Goal: Information Seeking & Learning: Learn about a topic

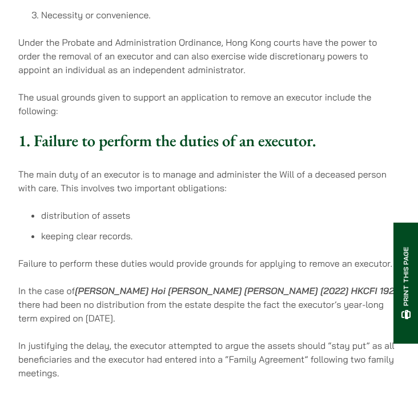
scroll to position [876, 0]
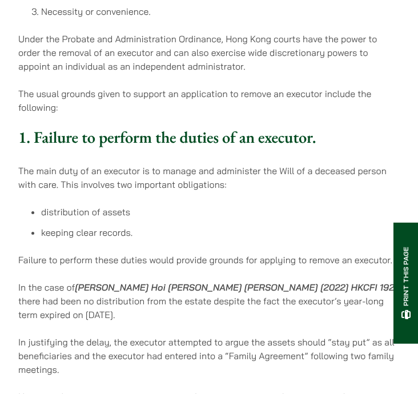
click at [91, 225] on li "keeping clear records." at bounding box center [220, 232] width 358 height 14
click at [88, 225] on li "keeping clear records." at bounding box center [220, 232] width 358 height 14
click at [83, 205] on li "distribution of assets" at bounding box center [220, 212] width 358 height 14
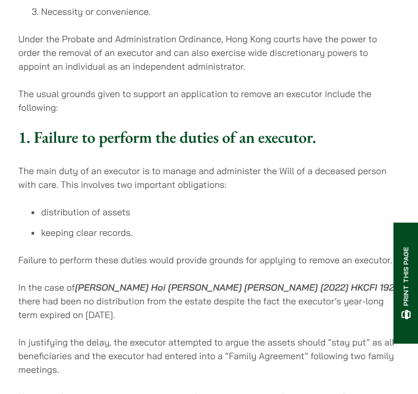
click at [83, 205] on li "distribution of assets" at bounding box center [220, 212] width 358 height 14
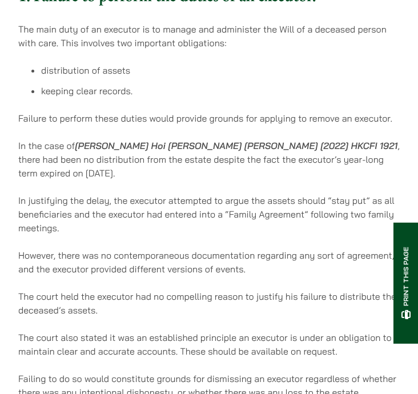
scroll to position [1013, 0]
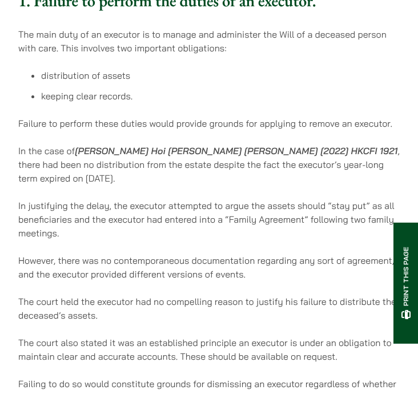
click at [91, 144] on p "In the case of [PERSON_NAME] Hoi [PERSON_NAME] [PERSON_NAME] [2022] HKCFI 1921 …" at bounding box center [208, 164] width 381 height 41
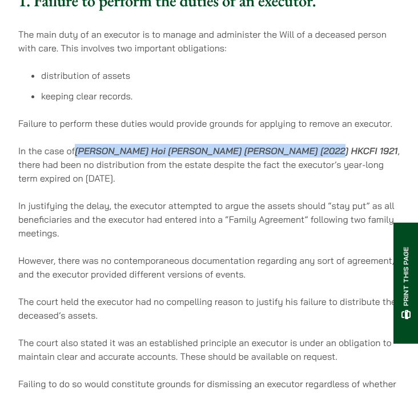
drag, startPoint x: 77, startPoint y: 124, endPoint x: 307, endPoint y: 123, distance: 230.5
click at [307, 145] on strong "[PERSON_NAME] Hoi [PERSON_NAME] [PERSON_NAME] [2022] HKCFI 1921" at bounding box center [236, 150] width 322 height 11
copy strong "[PERSON_NAME] Hoi [PERSON_NAME] [PERSON_NAME] [2022] HKCFI 1921"
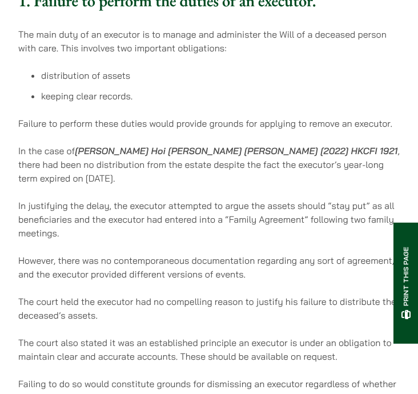
click at [73, 203] on p "In justifying the delay, the executor attempted to argue the assets should “sta…" at bounding box center [208, 219] width 381 height 41
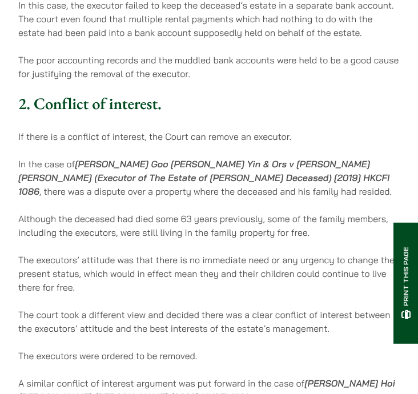
scroll to position [1432, 0]
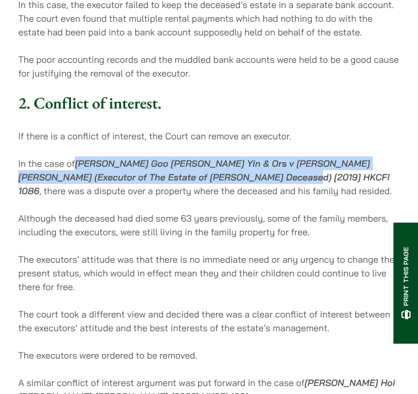
drag, startPoint x: 78, startPoint y: 136, endPoint x: 233, endPoint y: 152, distance: 156.0
click at [233, 157] on strong "[PERSON_NAME] Goo [PERSON_NAME] Yin & Ors v [PERSON_NAME] [PERSON_NAME] (Execut…" at bounding box center [203, 176] width 371 height 39
copy strong "[PERSON_NAME] Goo [PERSON_NAME] Yin & Ors v [PERSON_NAME] [PERSON_NAME] (Execut…"
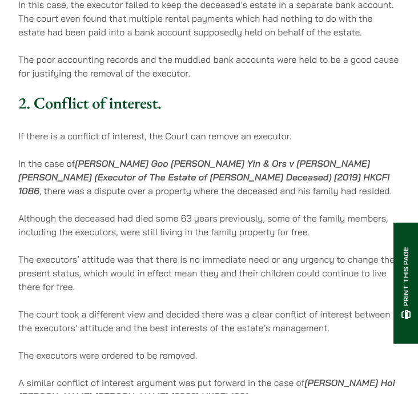
click at [183, 167] on p "In the case of [PERSON_NAME] Goo [PERSON_NAME] Yin & Ors v [PERSON_NAME] [PERSO…" at bounding box center [208, 176] width 381 height 41
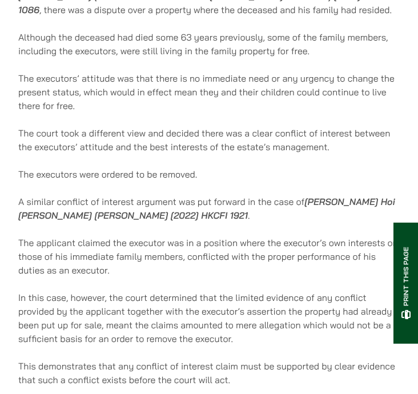
scroll to position [1614, 0]
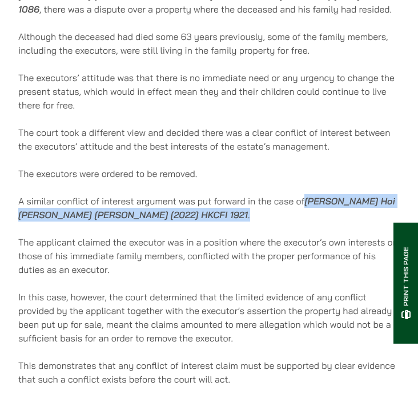
drag, startPoint x: 307, startPoint y: 172, endPoint x: 309, endPoint y: 189, distance: 17.2
click at [309, 194] on p "A similar conflict of interest argument was put forward in the case of [PERSON_…" at bounding box center [208, 207] width 381 height 27
copy p "[PERSON_NAME] Hoi [PERSON_NAME] [PERSON_NAME] [2022] HKCFI 1921 ."
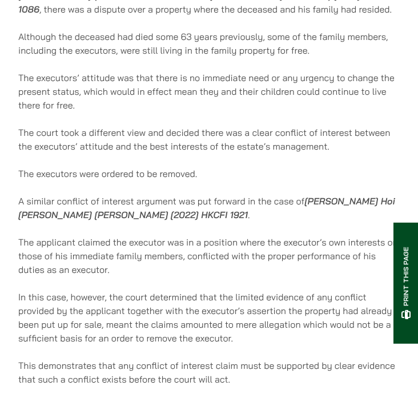
click at [76, 235] on p "The applicant claimed the executor was in a position where the executor’s own i…" at bounding box center [208, 255] width 381 height 41
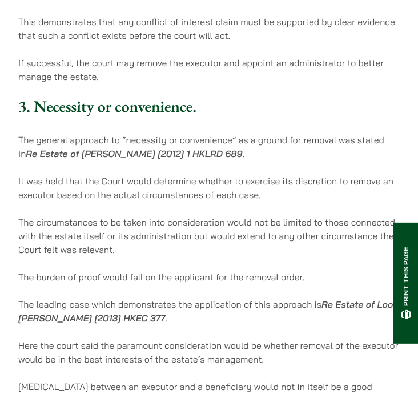
scroll to position [1961, 0]
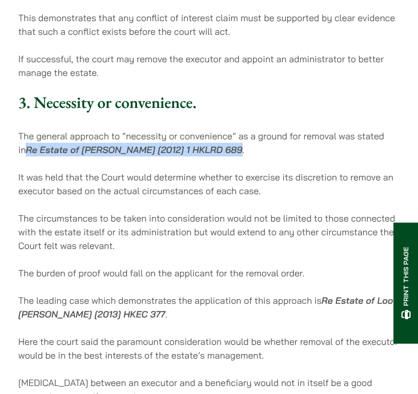
drag, startPoint x: 18, startPoint y: 122, endPoint x: 224, endPoint y: 121, distance: 205.4
click at [224, 144] on strong "Re Estate of [PERSON_NAME] [2012] 1 HKLRD 689" at bounding box center [134, 149] width 216 height 11
copy strong "Re Estate of [PERSON_NAME] [2012] 1 HKLRD 689"
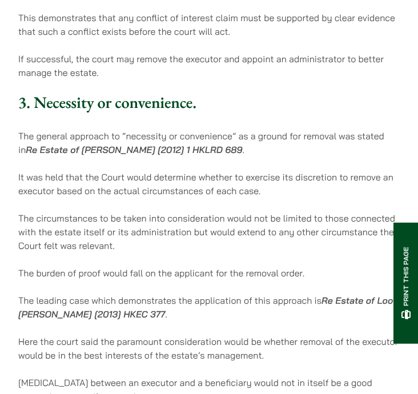
click at [192, 170] on p "It was held that the Court would determine whether to exercise its discretion t…" at bounding box center [208, 183] width 381 height 27
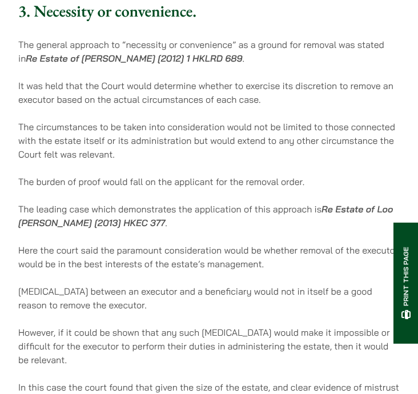
scroll to position [2050, 0]
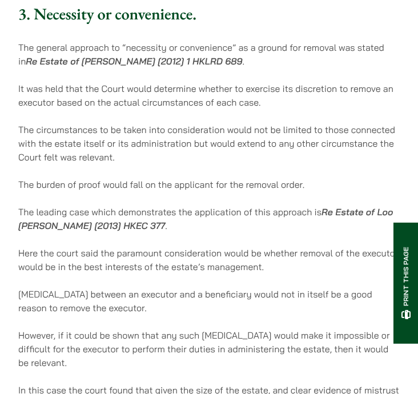
click at [152, 82] on p "It was held that the Court would determine whether to exercise its discretion t…" at bounding box center [208, 95] width 381 height 27
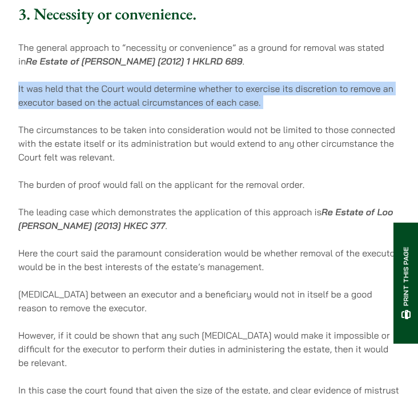
click at [152, 82] on p "It was held that the Court would determine whether to exercise its discretion t…" at bounding box center [208, 95] width 381 height 27
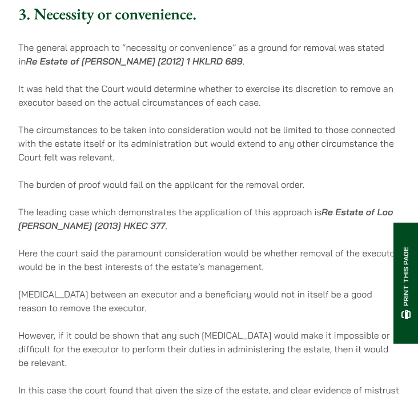
click at [165, 82] on p "It was held that the Court would determine whether to exercise its discretion t…" at bounding box center [208, 95] width 381 height 27
click at [186, 123] on p "The circumstances to be taken into consideration would not be limited to those …" at bounding box center [208, 143] width 381 height 41
click at [223, 123] on p "The circumstances to be taken into consideration would not be limited to those …" at bounding box center [208, 143] width 381 height 41
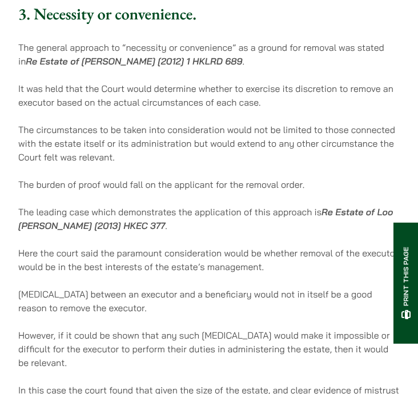
click at [199, 123] on p "The circumstances to be taken into consideration would not be limited to those …" at bounding box center [208, 143] width 381 height 41
click at [164, 123] on p "The circumstances to be taken into consideration would not be limited to those …" at bounding box center [208, 143] width 381 height 41
click at [156, 134] on p "The circumstances to be taken into consideration would not be limited to those …" at bounding box center [208, 143] width 381 height 41
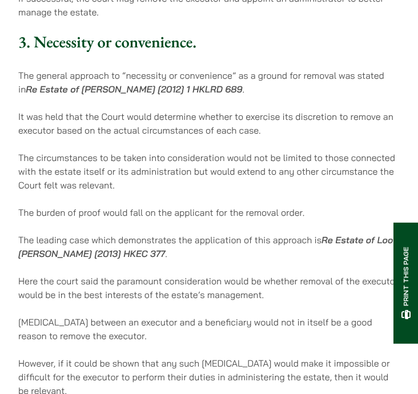
scroll to position [2030, 0]
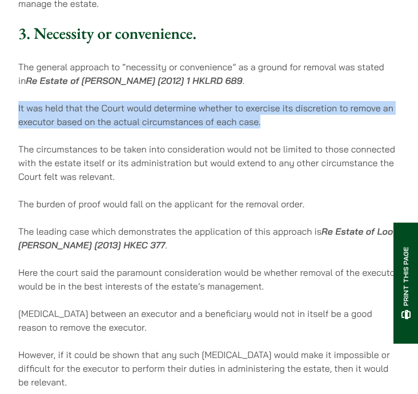
drag, startPoint x: 15, startPoint y: 80, endPoint x: 261, endPoint y: 99, distance: 246.6
copy p "It was held that the Court would determine whether to exercise its discretion t…"
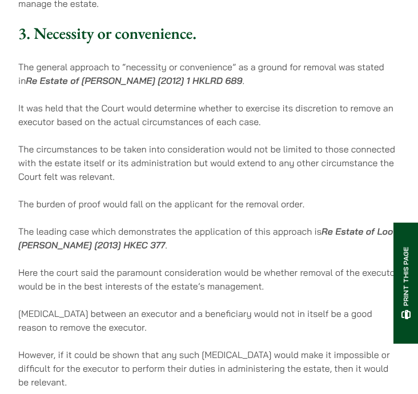
click at [118, 224] on p "The leading case which demonstrates the application of this approach is Re Esta…" at bounding box center [208, 237] width 381 height 27
click at [90, 224] on p "The leading case which demonstrates the application of this approach is Re Esta…" at bounding box center [208, 237] width 381 height 27
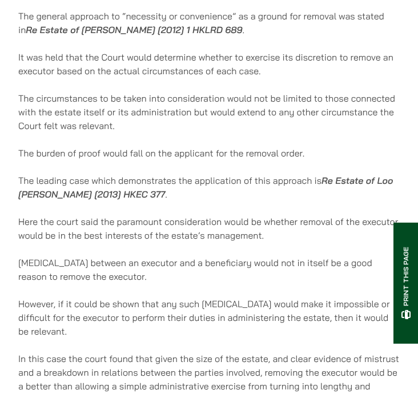
scroll to position [2136, 0]
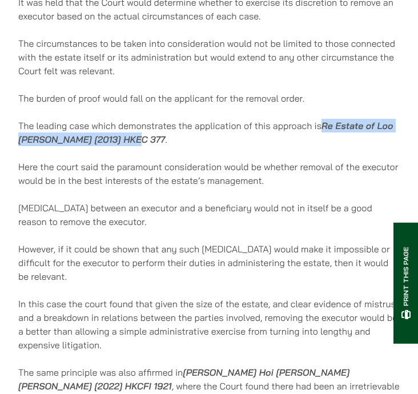
drag, startPoint x: 324, startPoint y: 99, endPoint x: 129, endPoint y: 117, distance: 195.9
click at [129, 119] on p "The leading case which demonstrates the application of this approach is Re Esta…" at bounding box center [208, 132] width 381 height 27
copy strong "Re Estate of Loo [PERSON_NAME] [2013] HKEC 377"
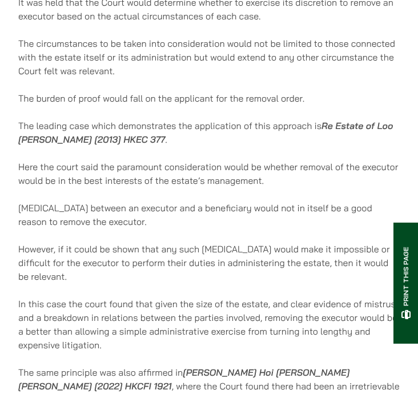
click at [142, 160] on p "Here the court said the paramount consideration would be whether removal of the…" at bounding box center [208, 173] width 381 height 27
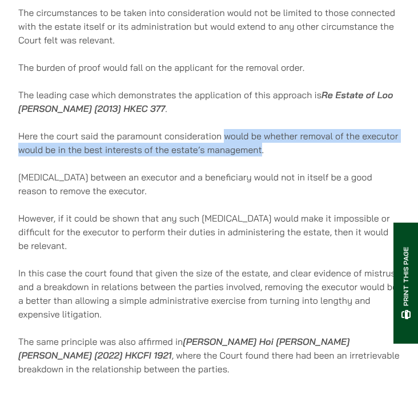
drag, startPoint x: 225, startPoint y: 110, endPoint x: 260, endPoint y: 122, distance: 37.3
click at [260, 129] on p "Here the court said the paramount consideration would be whether removal of the…" at bounding box center [208, 142] width 381 height 27
copy p "would be whether removal of the executor would be in the best interests of the …"
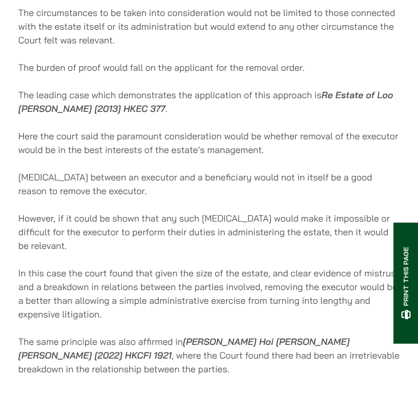
click at [128, 211] on p "However, if it could be shown that any such [MEDICAL_DATA] would make it imposs…" at bounding box center [208, 231] width 381 height 41
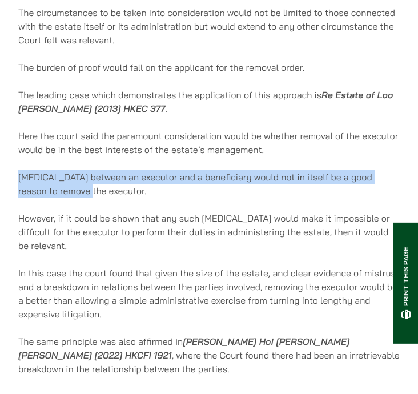
drag, startPoint x: 19, startPoint y: 149, endPoint x: 70, endPoint y: 159, distance: 51.8
click at [70, 170] on p "[MEDICAL_DATA] between an executor and a beneficiary would not in itself be a g…" at bounding box center [208, 183] width 381 height 27
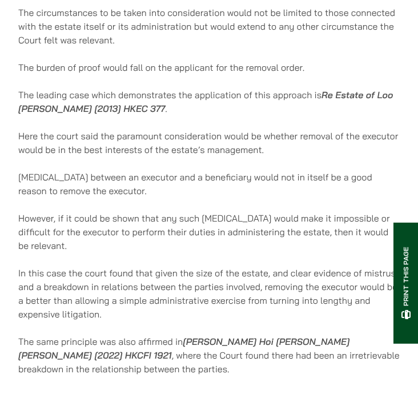
click at [183, 211] on p "However, if it could be shown that any such [MEDICAL_DATA] would make it imposs…" at bounding box center [208, 231] width 381 height 41
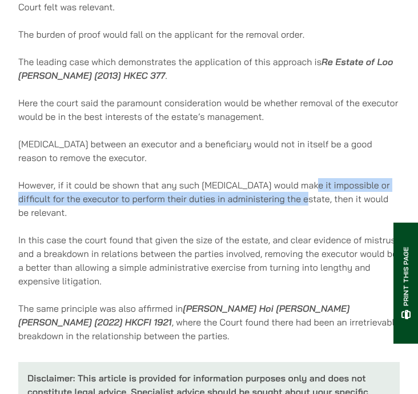
drag, startPoint x: 298, startPoint y: 159, endPoint x: 295, endPoint y: 168, distance: 9.4
click at [295, 178] on p "However, if it could be shown that any such [MEDICAL_DATA] would make it imposs…" at bounding box center [208, 198] width 381 height 41
copy p "impossible or difficult for the executor to perform their duties in administeri…"
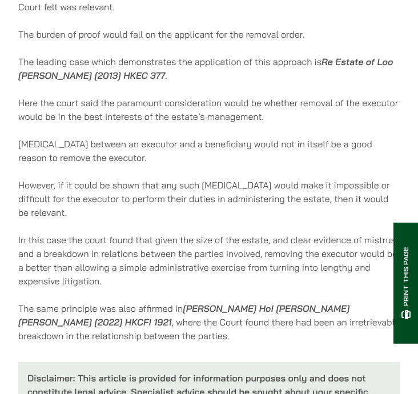
click at [152, 235] on p "In this case the court found that given the size of the estate, and clear evide…" at bounding box center [208, 260] width 381 height 55
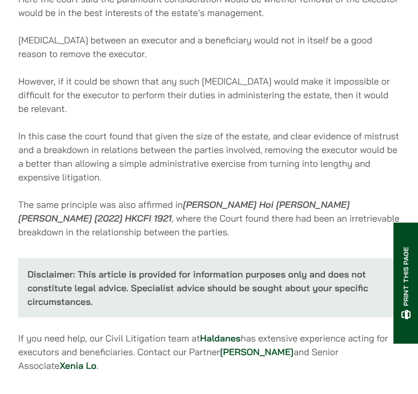
scroll to position [2318, 0]
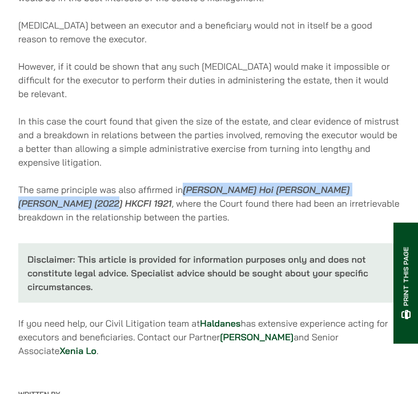
drag, startPoint x: 186, startPoint y: 161, endPoint x: 37, endPoint y: 172, distance: 149.8
click at [37, 183] on p "The same principle was also affirmed in [PERSON_NAME] Hoi [PERSON_NAME] [PERSON…" at bounding box center [208, 203] width 381 height 41
copy strong "[PERSON_NAME] Hoi [PERSON_NAME] [PERSON_NAME] [2022] HKCFI 1921"
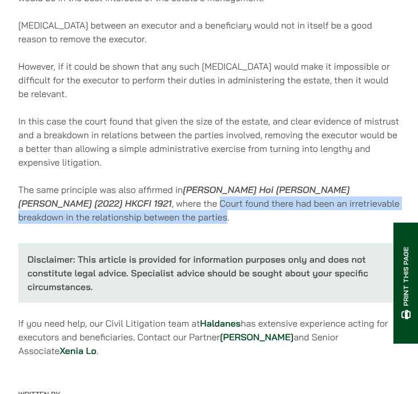
drag, startPoint x: 86, startPoint y: 175, endPoint x: 102, endPoint y: 186, distance: 19.3
click at [102, 186] on p "The same principle was also affirmed in [PERSON_NAME] Hoi [PERSON_NAME] [PERSON…" at bounding box center [208, 203] width 381 height 41
copy p "Court found there had been an irretrievable breakdown in the relationship betwe…"
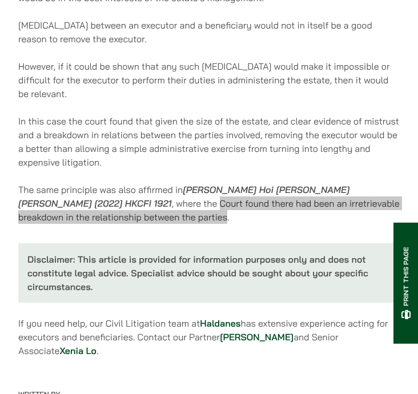
scroll to position [2386, 0]
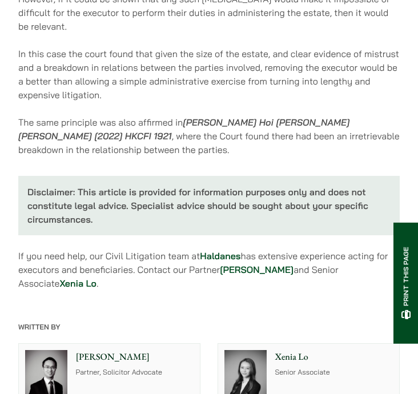
click at [164, 256] on p "If you need help, our Civil Litigation team at [GEOGRAPHIC_DATA] has extensive …" at bounding box center [208, 269] width 381 height 41
click at [197, 186] on strong "Disclaimer: This article is provided for information purposes only and does not…" at bounding box center [197, 205] width 341 height 39
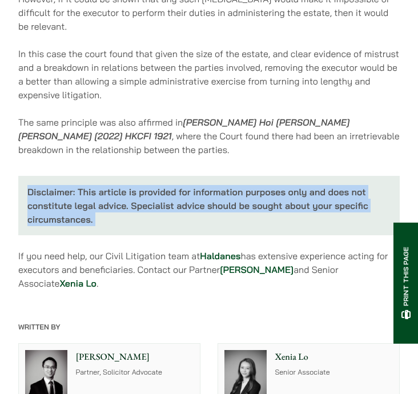
click at [237, 186] on strong "Disclaimer: This article is provided for information purposes only and does not…" at bounding box center [197, 205] width 341 height 39
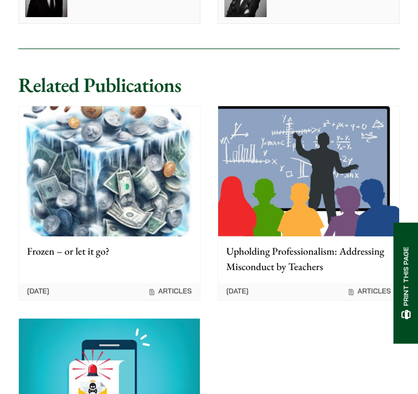
scroll to position [2963, 0]
